Goal: Task Accomplishment & Management: Use online tool/utility

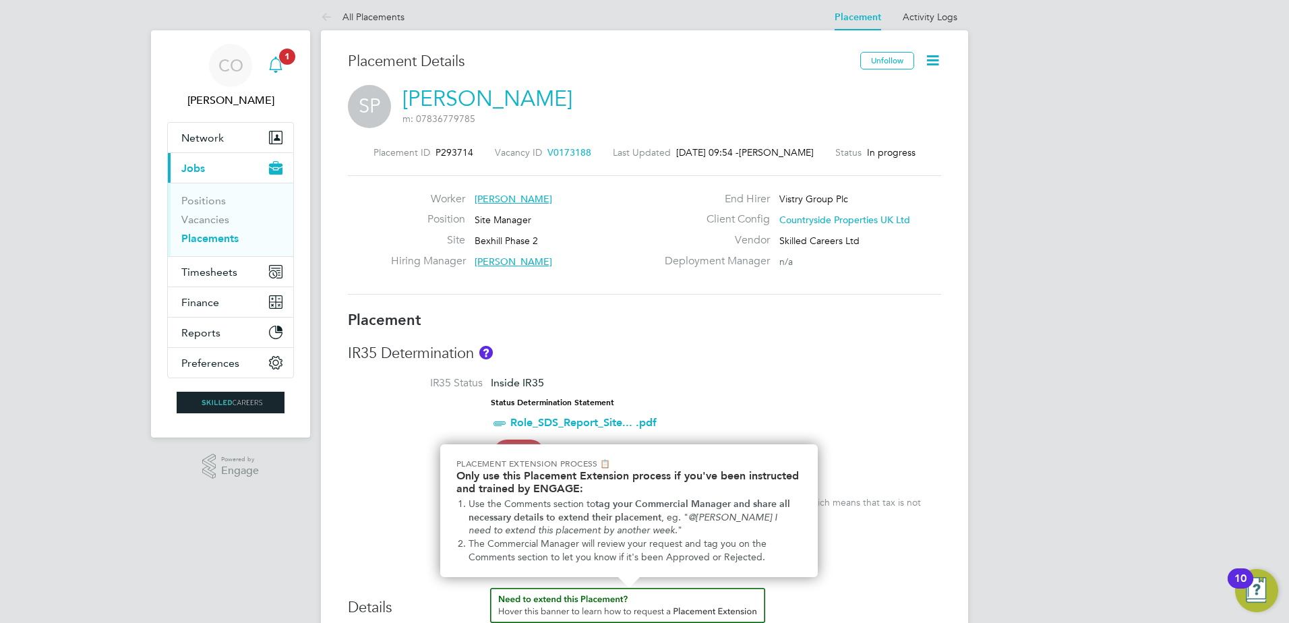
click at [280, 65] on icon "Main navigation" at bounding box center [276, 65] width 16 height 16
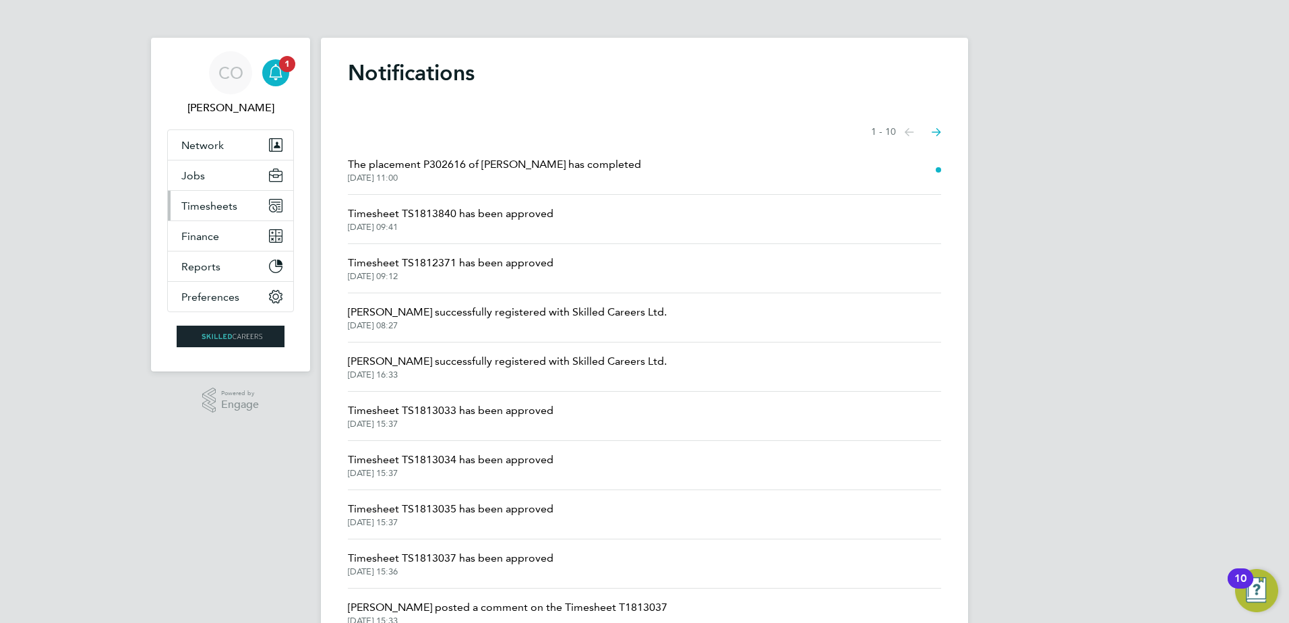
click at [212, 204] on span "Timesheets" at bounding box center [209, 206] width 56 height 13
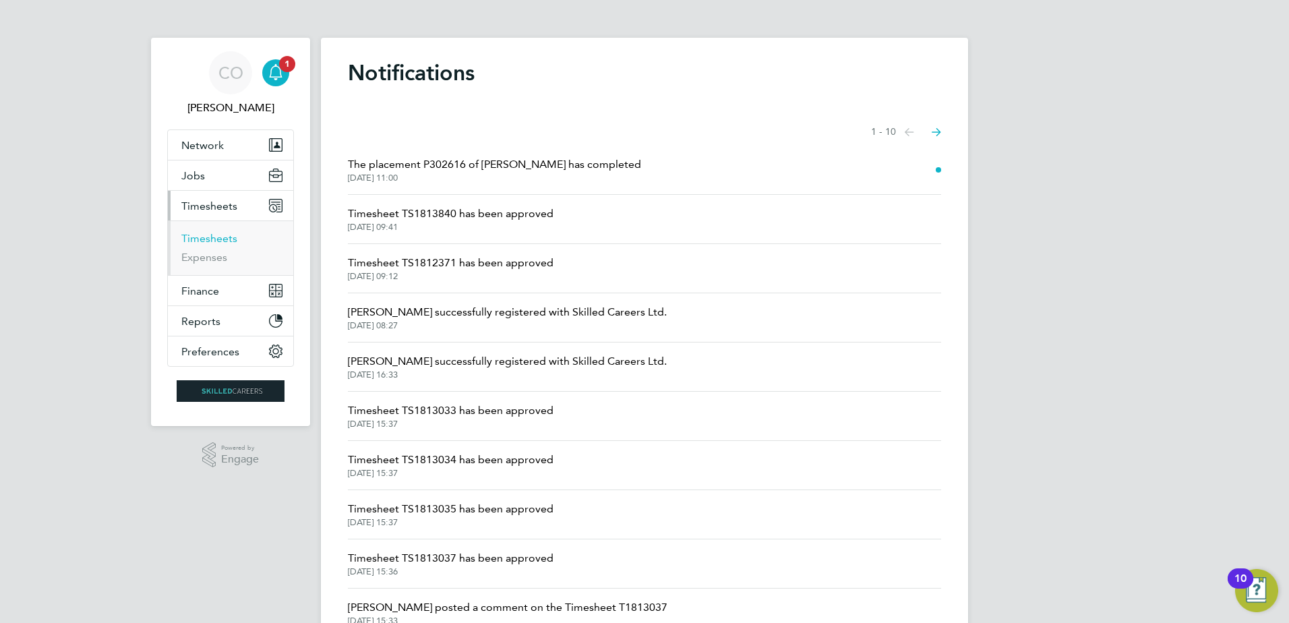
click at [206, 239] on link "Timesheets" at bounding box center [209, 238] width 56 height 13
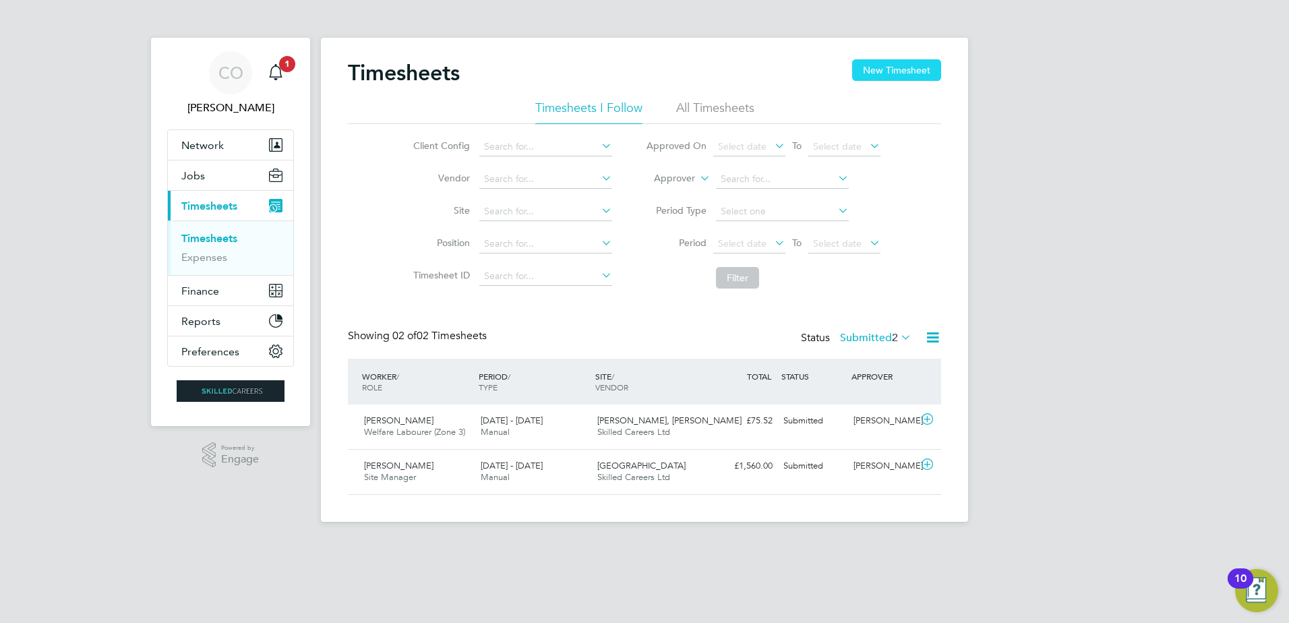
click at [908, 71] on button "New Timesheet" at bounding box center [896, 70] width 89 height 22
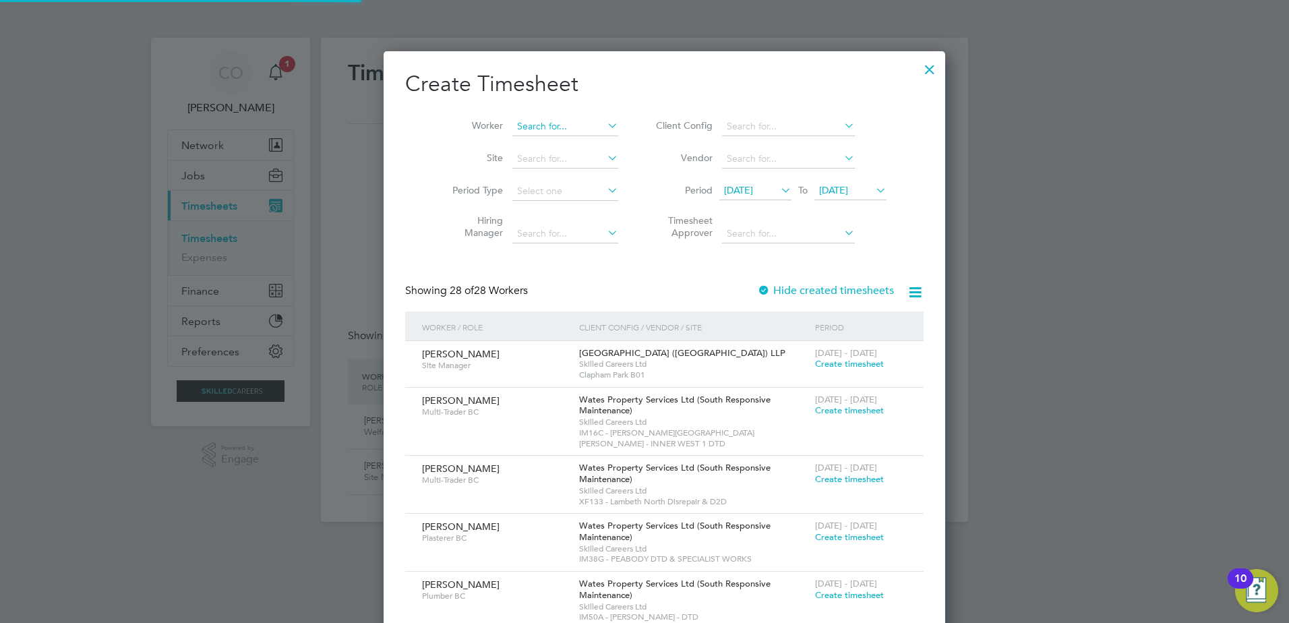
click at [513, 127] on input at bounding box center [566, 126] width 106 height 19
click at [578, 145] on b "Pelling" at bounding box center [593, 144] width 31 height 11
type input "[PERSON_NAME]"
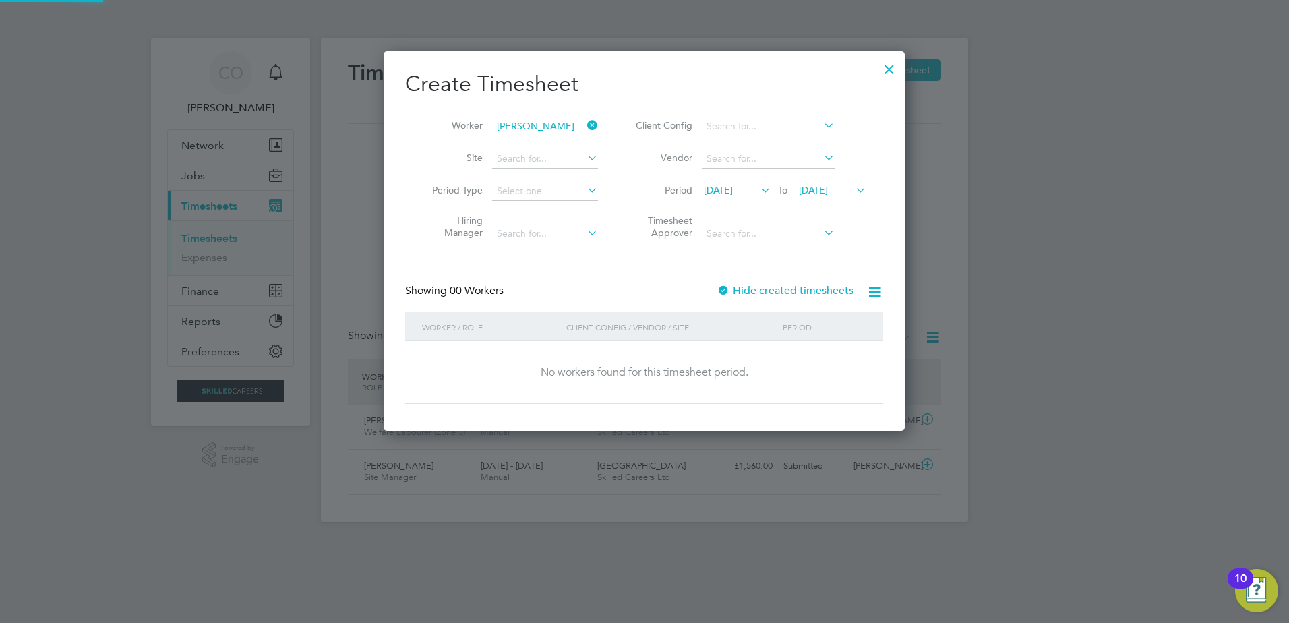
click at [828, 192] on span "[DATE]" at bounding box center [813, 190] width 29 height 12
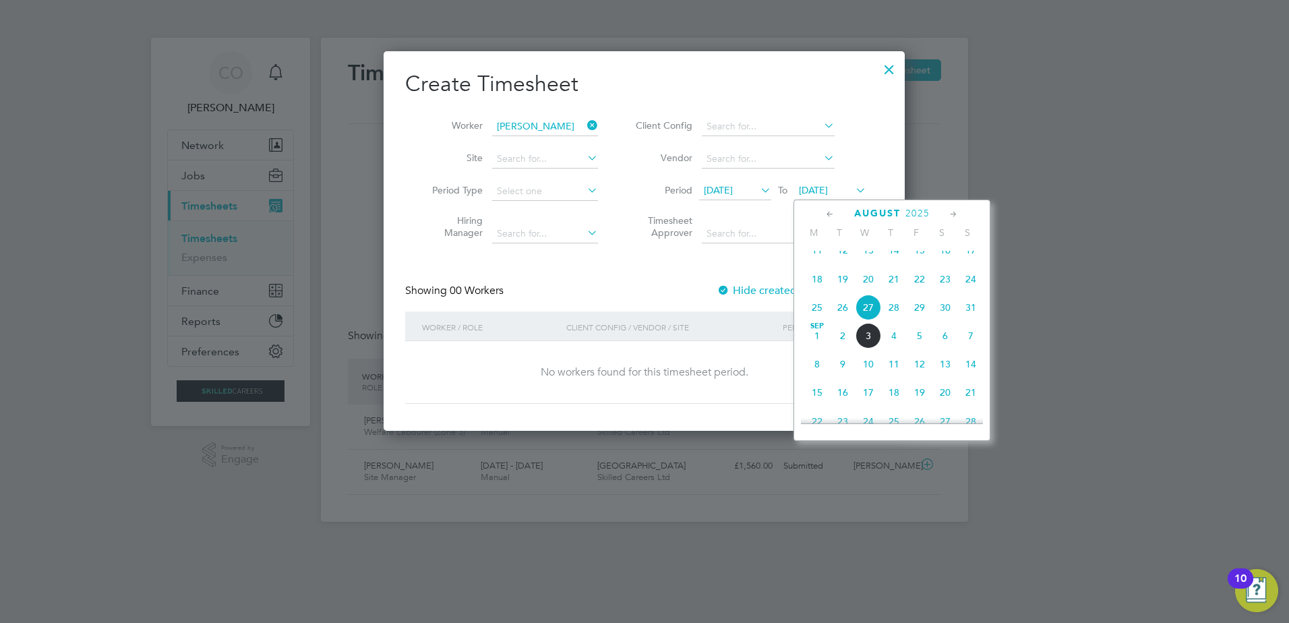
click at [970, 349] on span "7" at bounding box center [971, 336] width 26 height 26
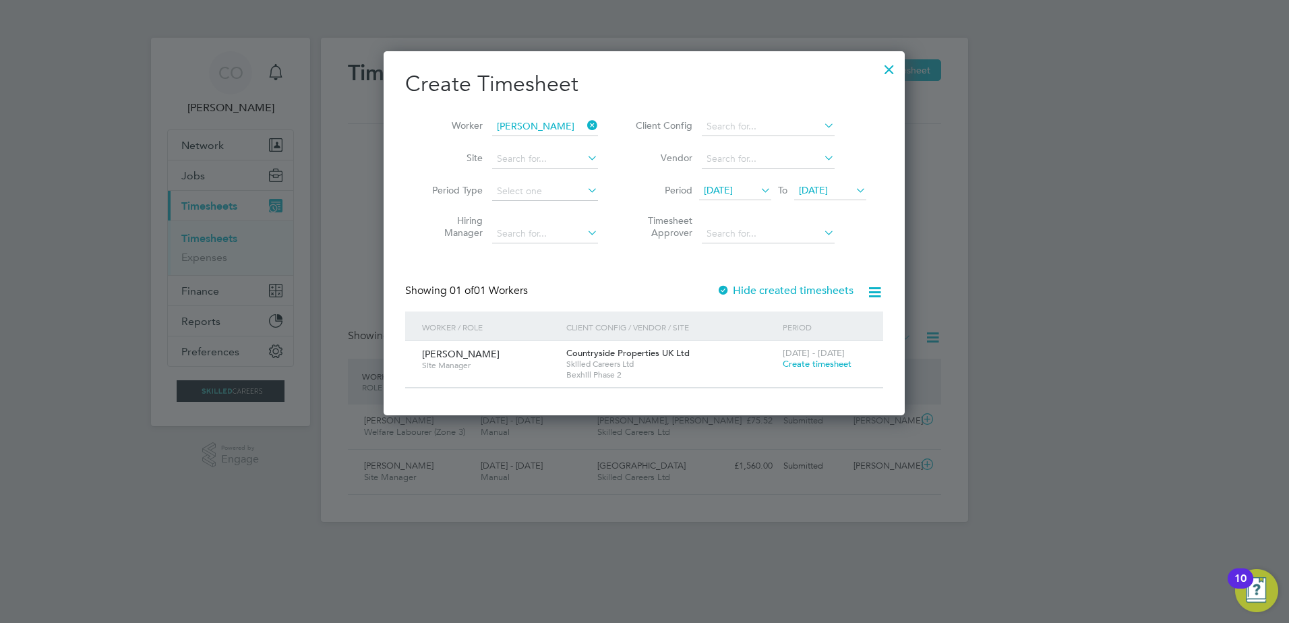
click at [729, 288] on div at bounding box center [723, 291] width 13 height 13
click at [733, 184] on span "[DATE]" at bounding box center [718, 190] width 29 height 12
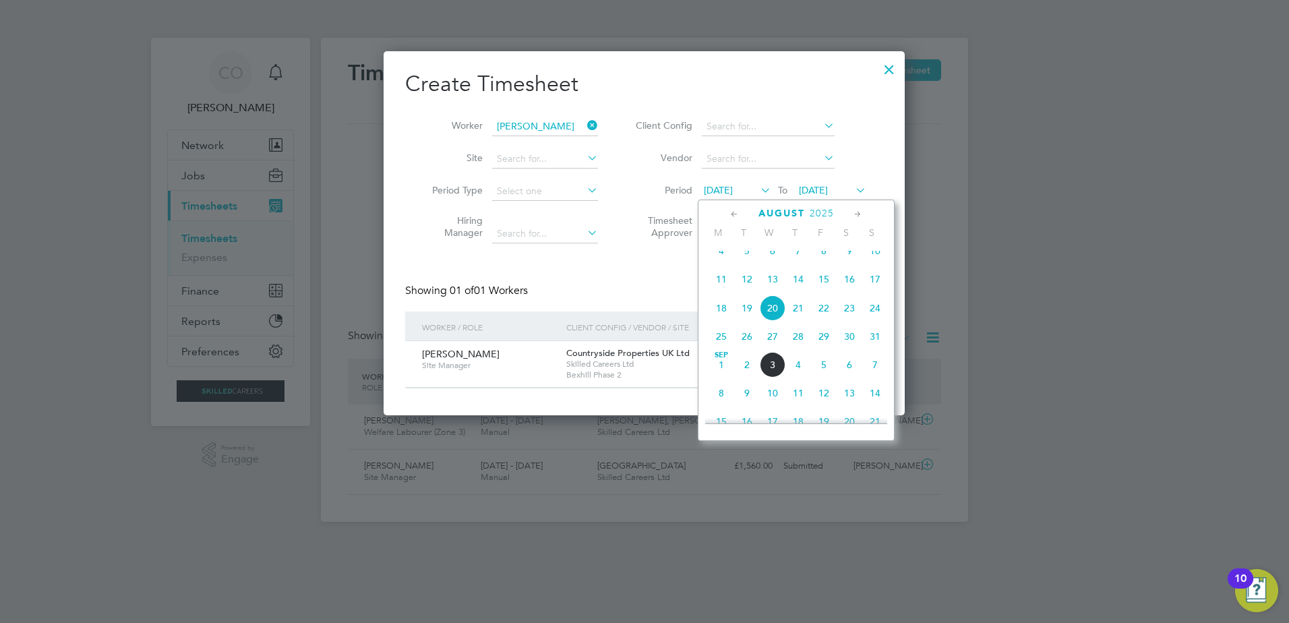
click at [723, 318] on span "18" at bounding box center [722, 308] width 26 height 26
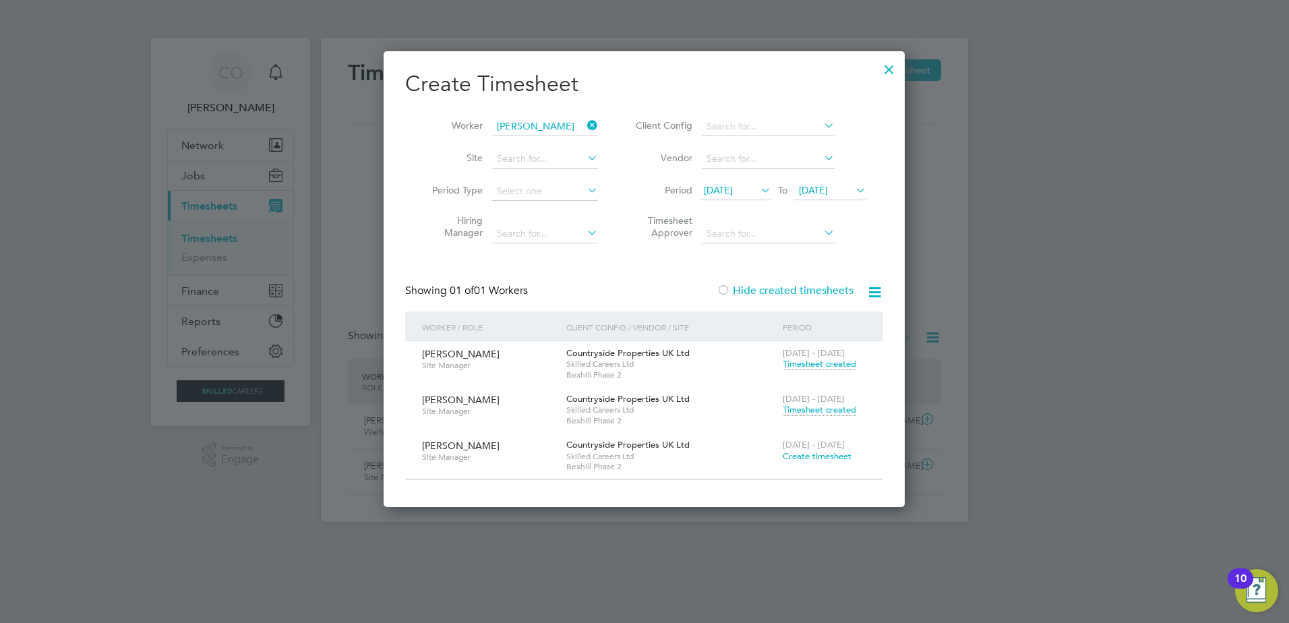
click at [804, 407] on span "Timesheet created" at bounding box center [820, 410] width 74 height 12
